Goal: Use online tool/utility: Utilize a website feature to perform a specific function

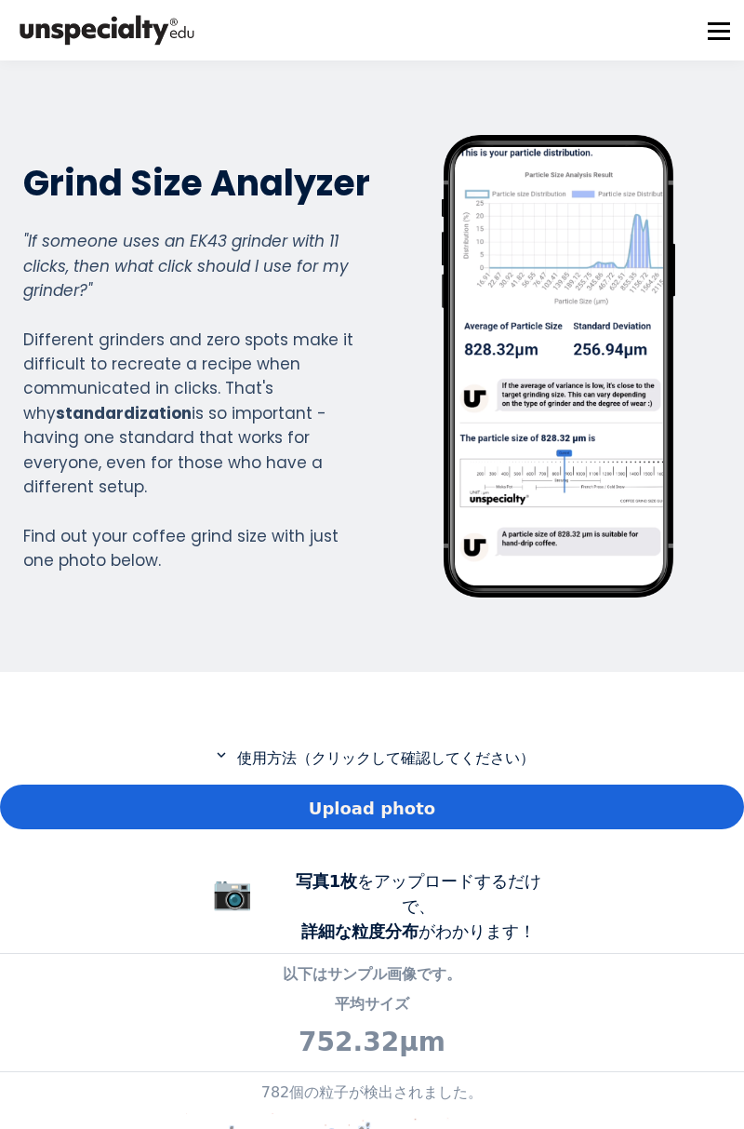
click at [504, 797] on div "Upload photo" at bounding box center [372, 806] width 744 height 45
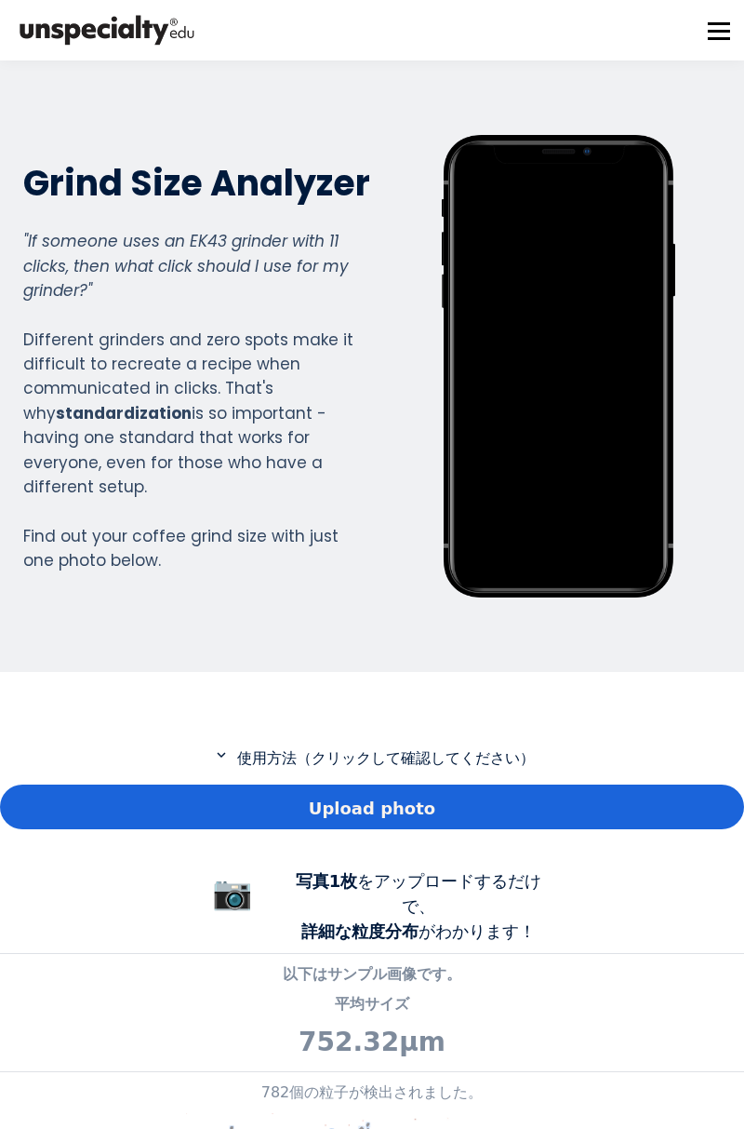
scroll to position [1375, 735]
click at [581, 808] on div "Upload photo" at bounding box center [372, 806] width 744 height 45
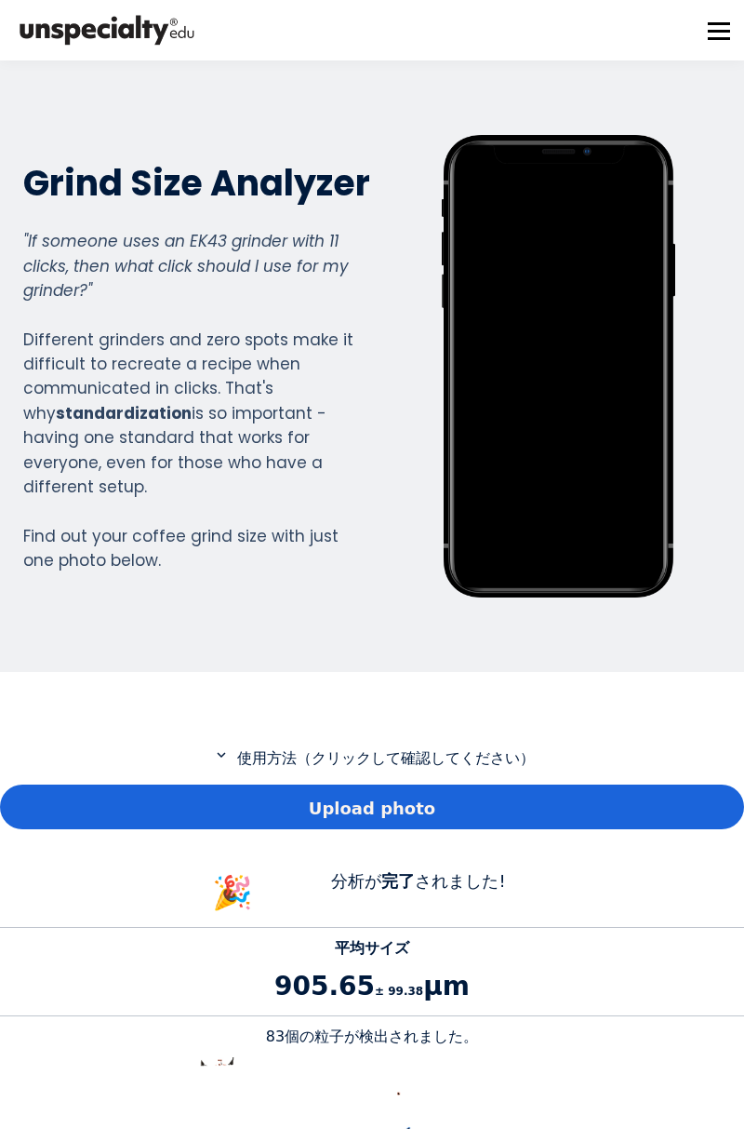
scroll to position [1738, 735]
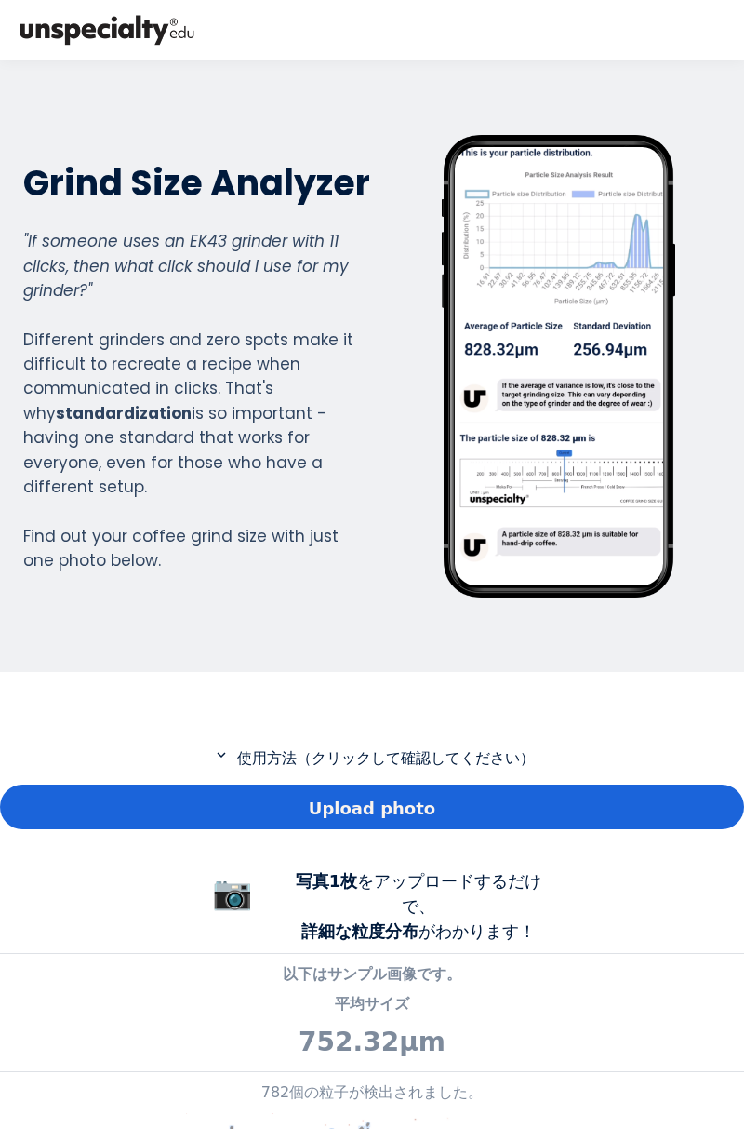
scroll to position [1375, 735]
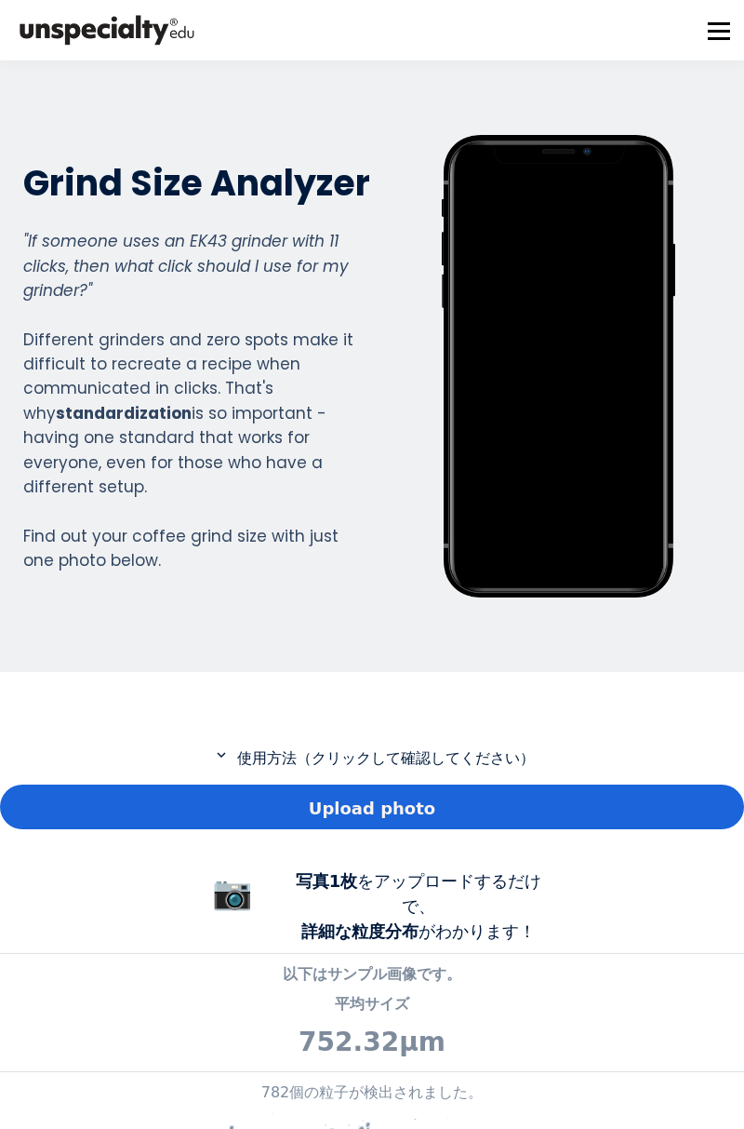
click at [385, 814] on span "Upload photo" at bounding box center [372, 808] width 127 height 25
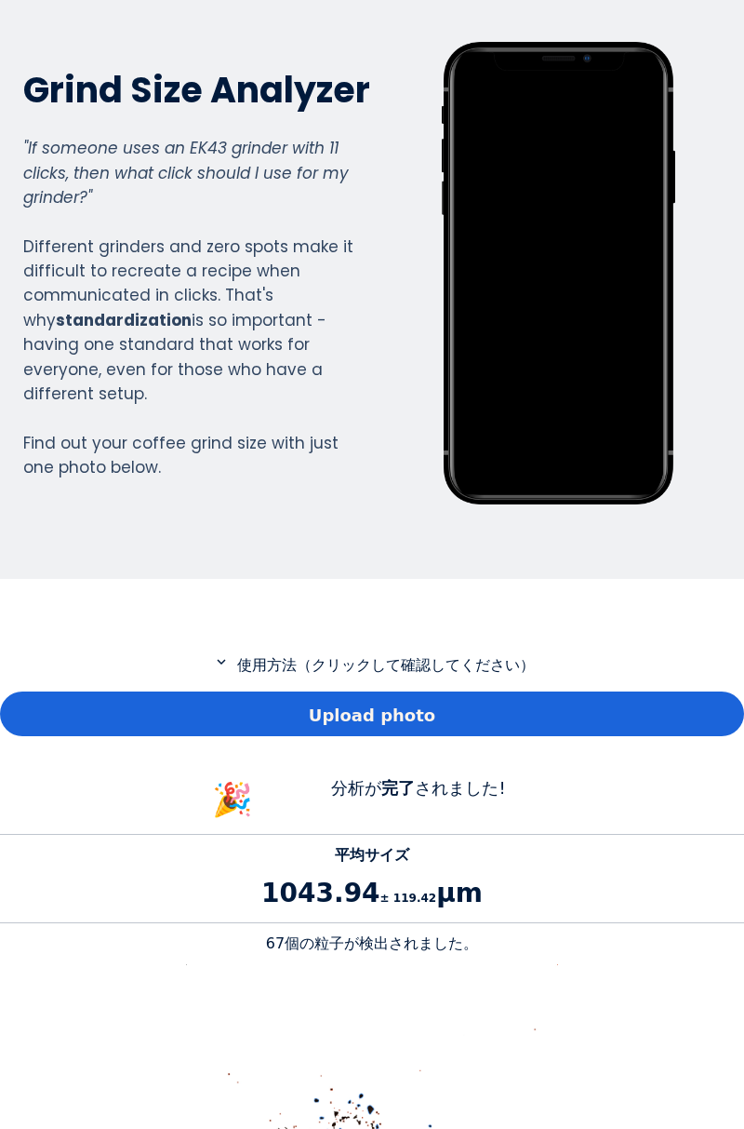
scroll to position [0, 0]
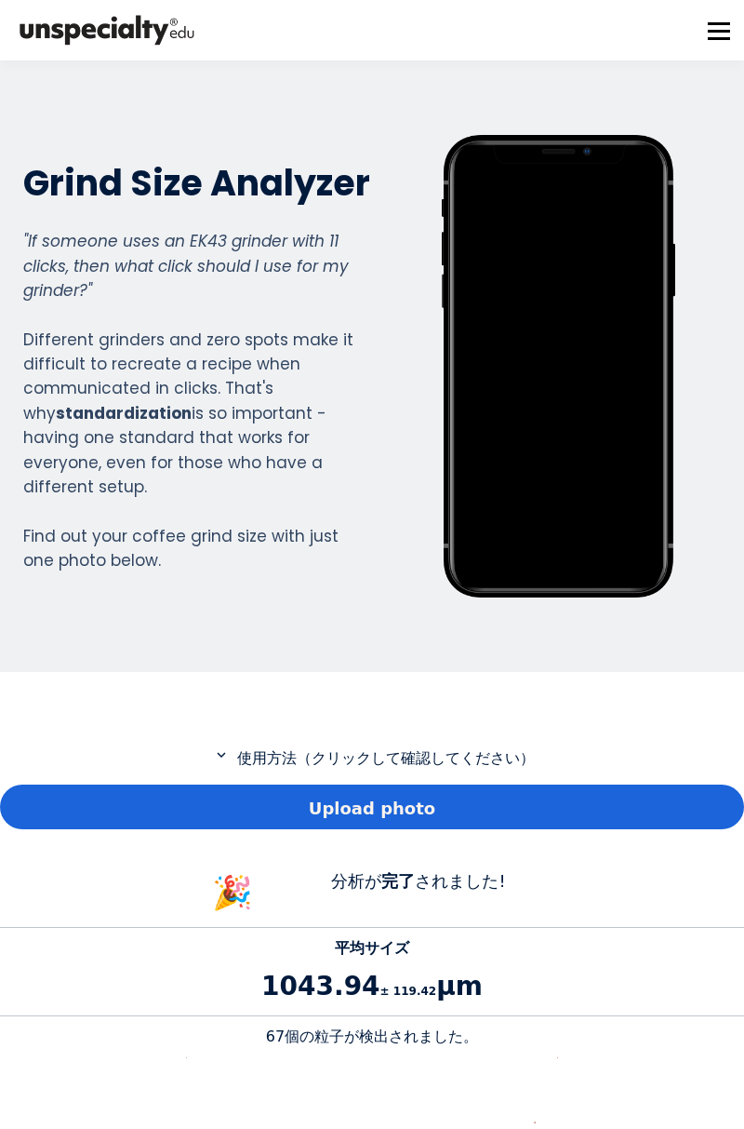
click at [567, 802] on div "Upload photo" at bounding box center [372, 806] width 744 height 45
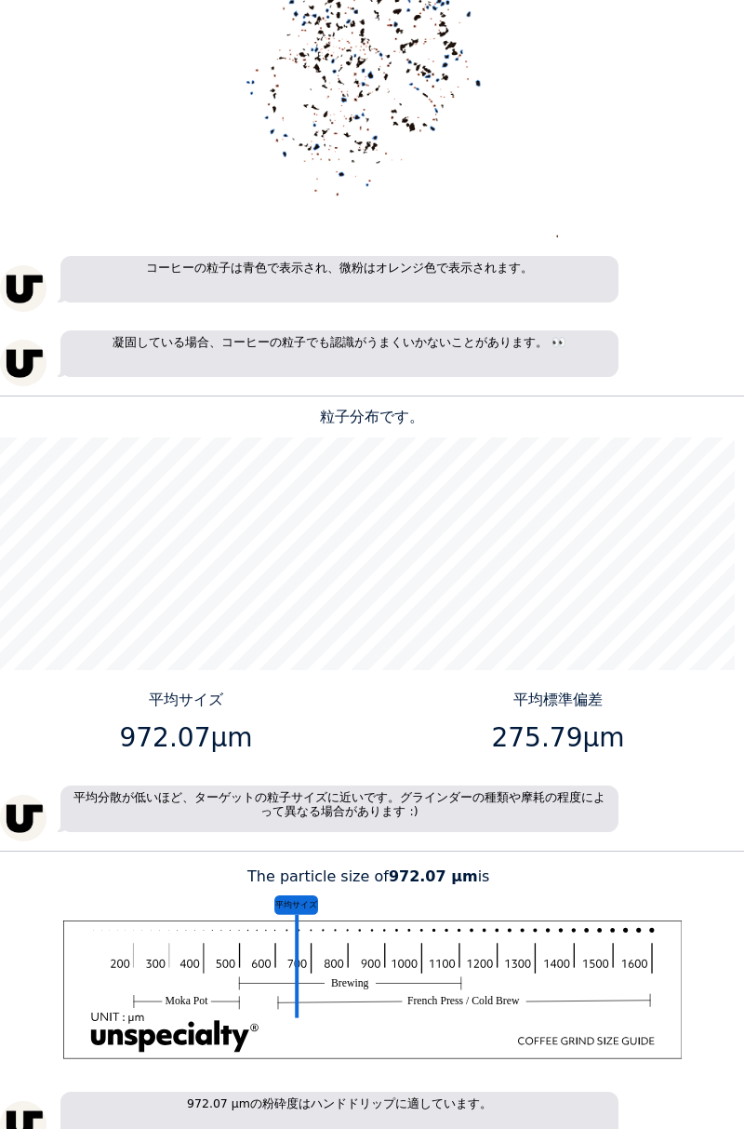
scroll to position [1200, 0]
